Goal: Task Accomplishment & Management: Manage account settings

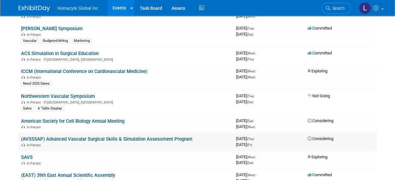
click at [82, 136] on link "(AVSSSAP) Advanced Vascular Surgical Skills & Simulation Assessment Program" at bounding box center [106, 139] width 171 height 6
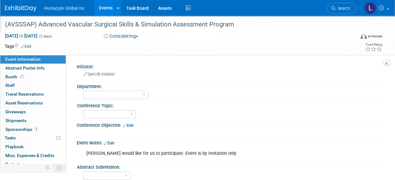
drag, startPoint x: 248, startPoint y: 22, endPoint x: 3, endPoint y: 22, distance: 245.9
click at [3, 22] on div "(AVSSSAP) Advanced Vascular Surgical Skills & Simulation Assessment Program" at bounding box center [176, 24] width 347 height 11
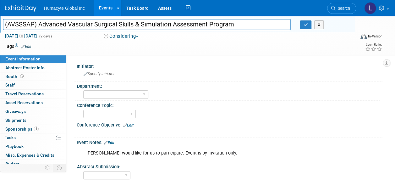
click at [66, 26] on input "(AVSSSAP) Advanced Vascular Surgical Skills & Simulation Assessment Program" at bounding box center [147, 24] width 288 height 11
click at [302, 26] on button "button" at bounding box center [305, 24] width 11 height 9
